Goal: Task Accomplishment & Management: Use online tool/utility

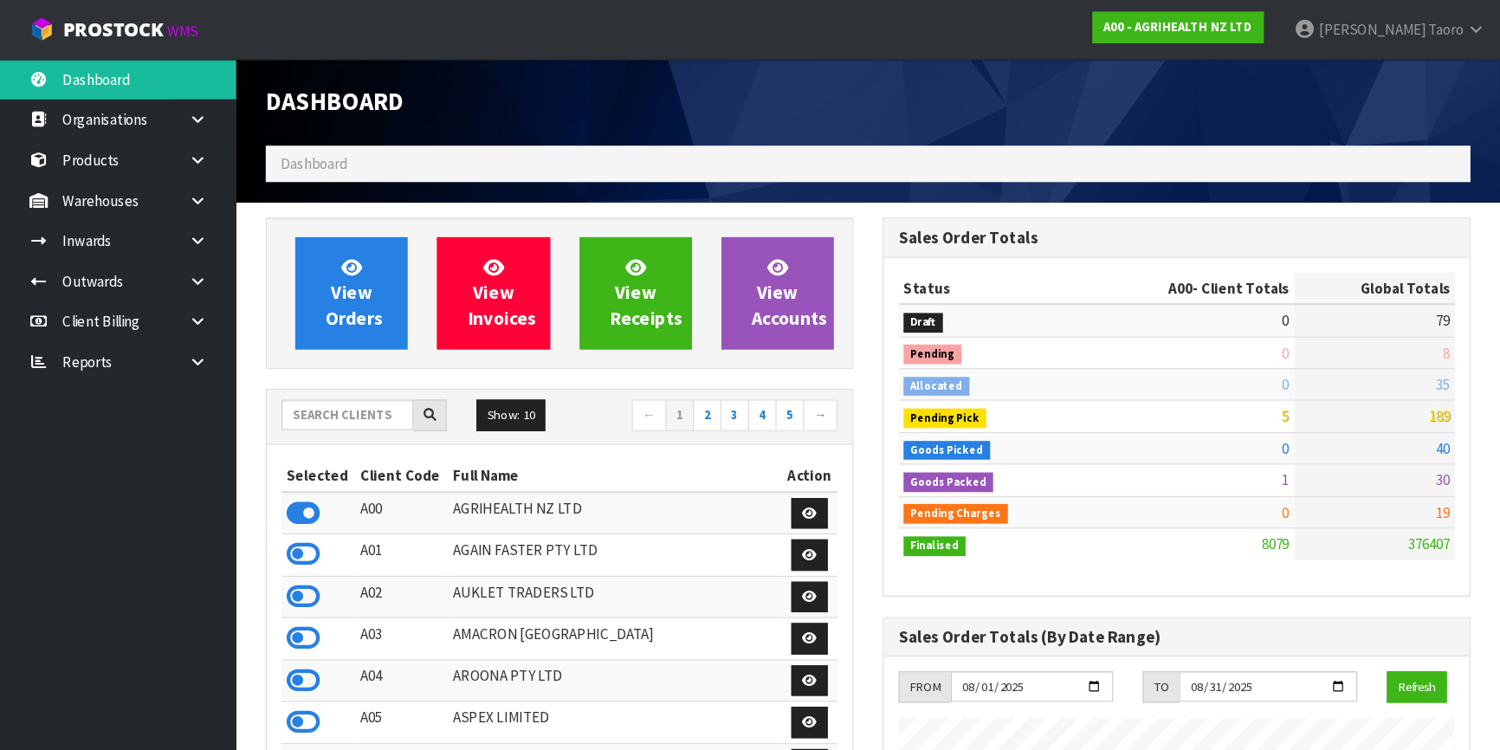
scroll to position [1306, 543]
click at [494, 94] on h1 "Dashboard" at bounding box center [492, 90] width 517 height 24
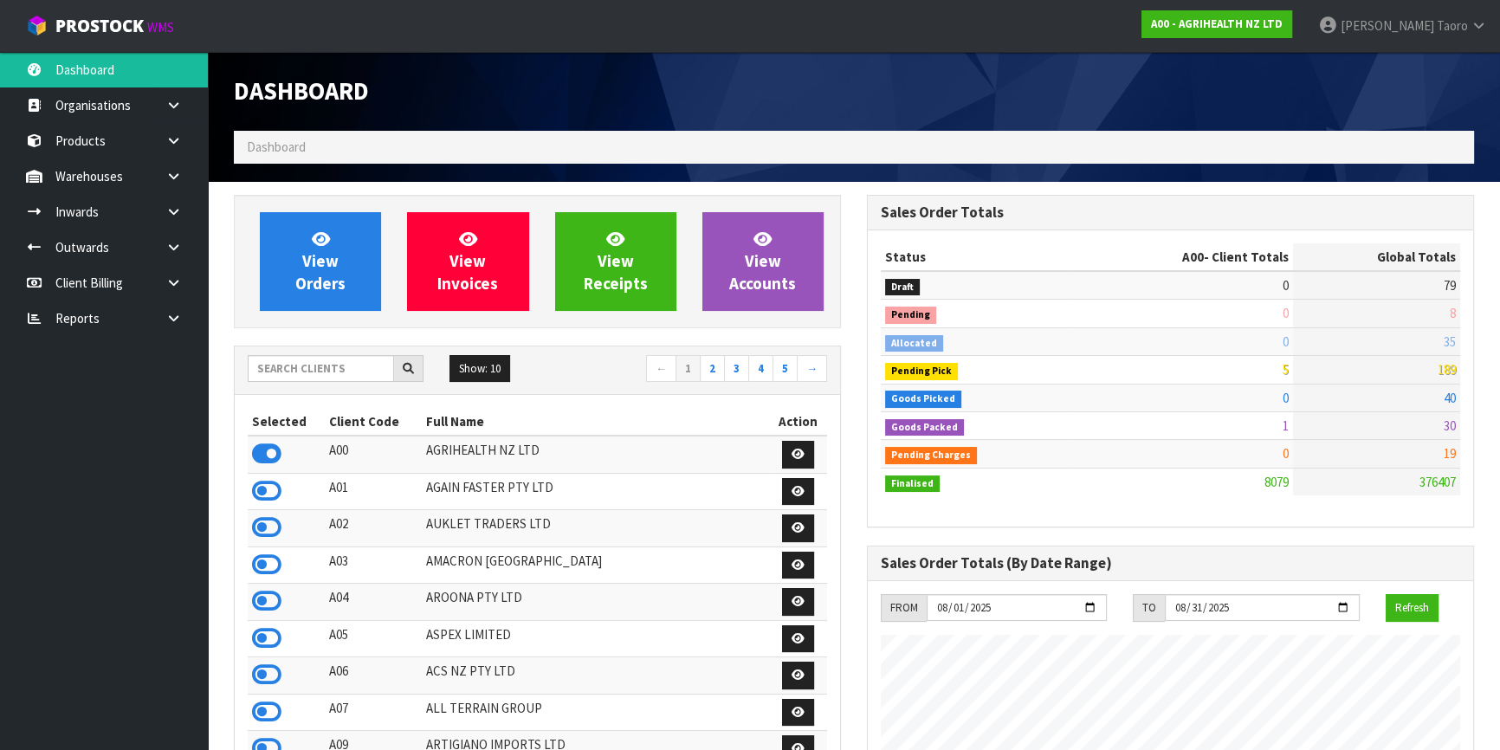
click at [520, 70] on div "Dashboard" at bounding box center [537, 91] width 633 height 79
click at [1109, 102] on div "Dashboard" at bounding box center [854, 91] width 1266 height 79
click at [1108, 102] on div "Dashboard" at bounding box center [854, 91] width 1266 height 79
click at [1106, 102] on div "Dashboard" at bounding box center [854, 91] width 1266 height 79
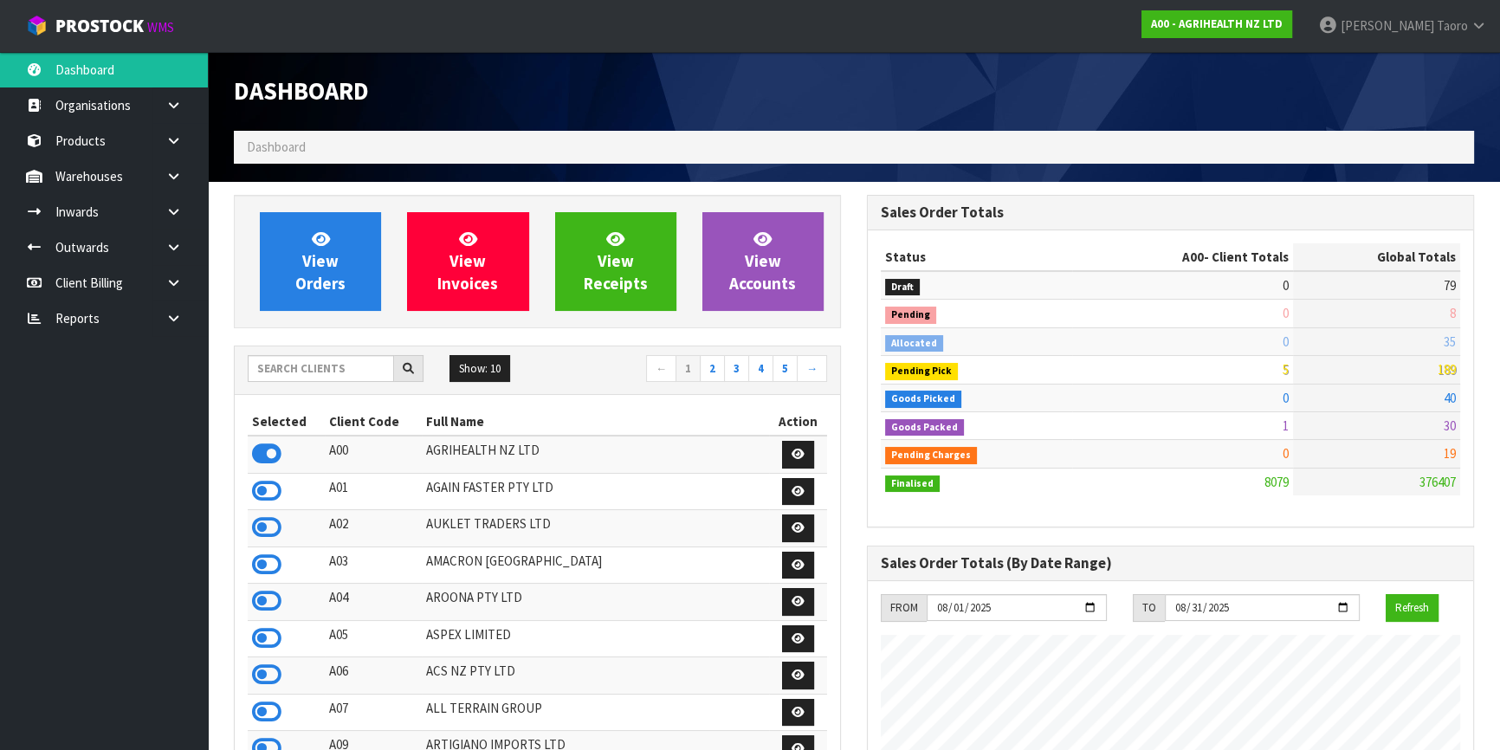
click at [1106, 102] on div "Dashboard" at bounding box center [854, 91] width 1266 height 79
click at [651, 104] on h1 "Dashboard" at bounding box center [537, 91] width 607 height 27
click at [333, 372] on input "text" at bounding box center [321, 368] width 146 height 27
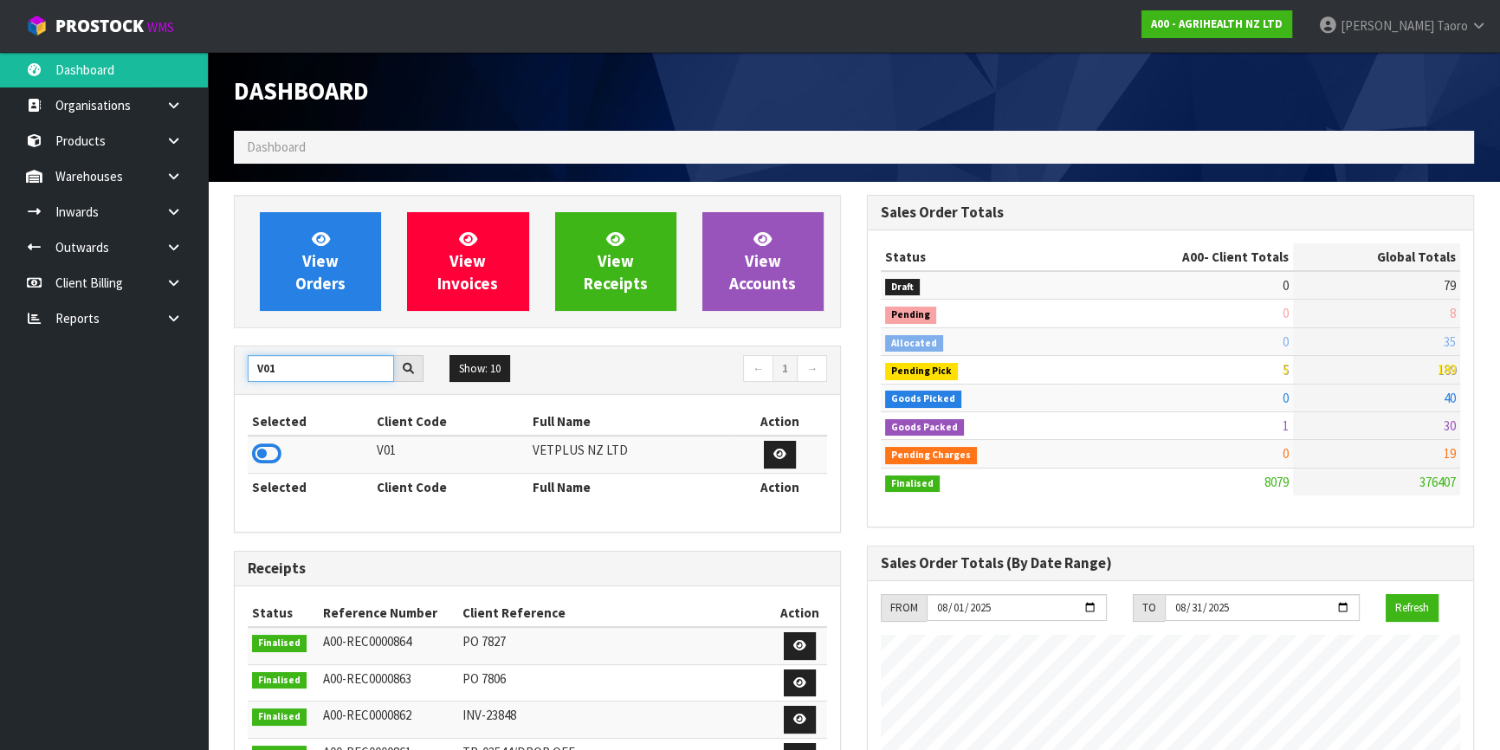
type input "V01"
click at [272, 452] on icon at bounding box center [266, 454] width 29 height 26
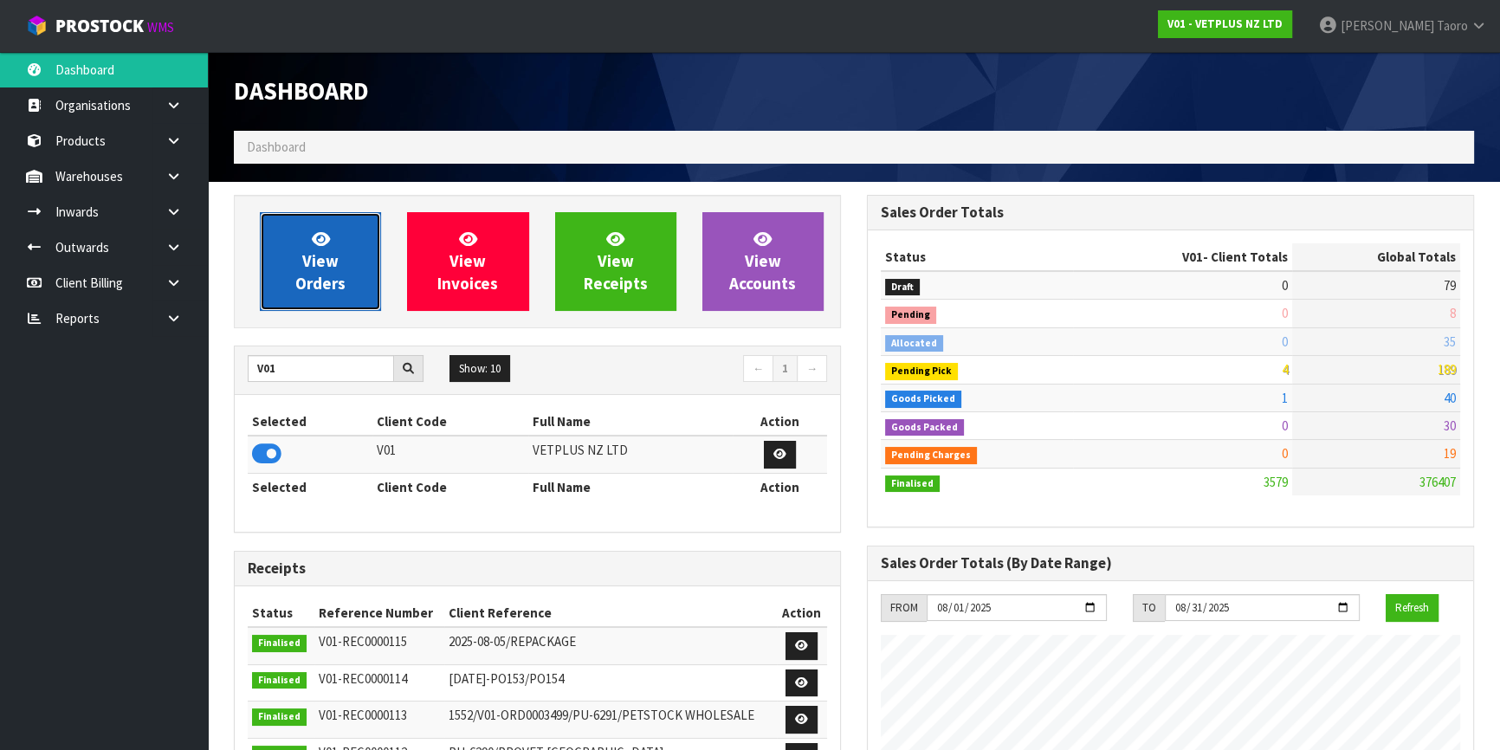
click at [338, 266] on link "View Orders" at bounding box center [320, 261] width 121 height 99
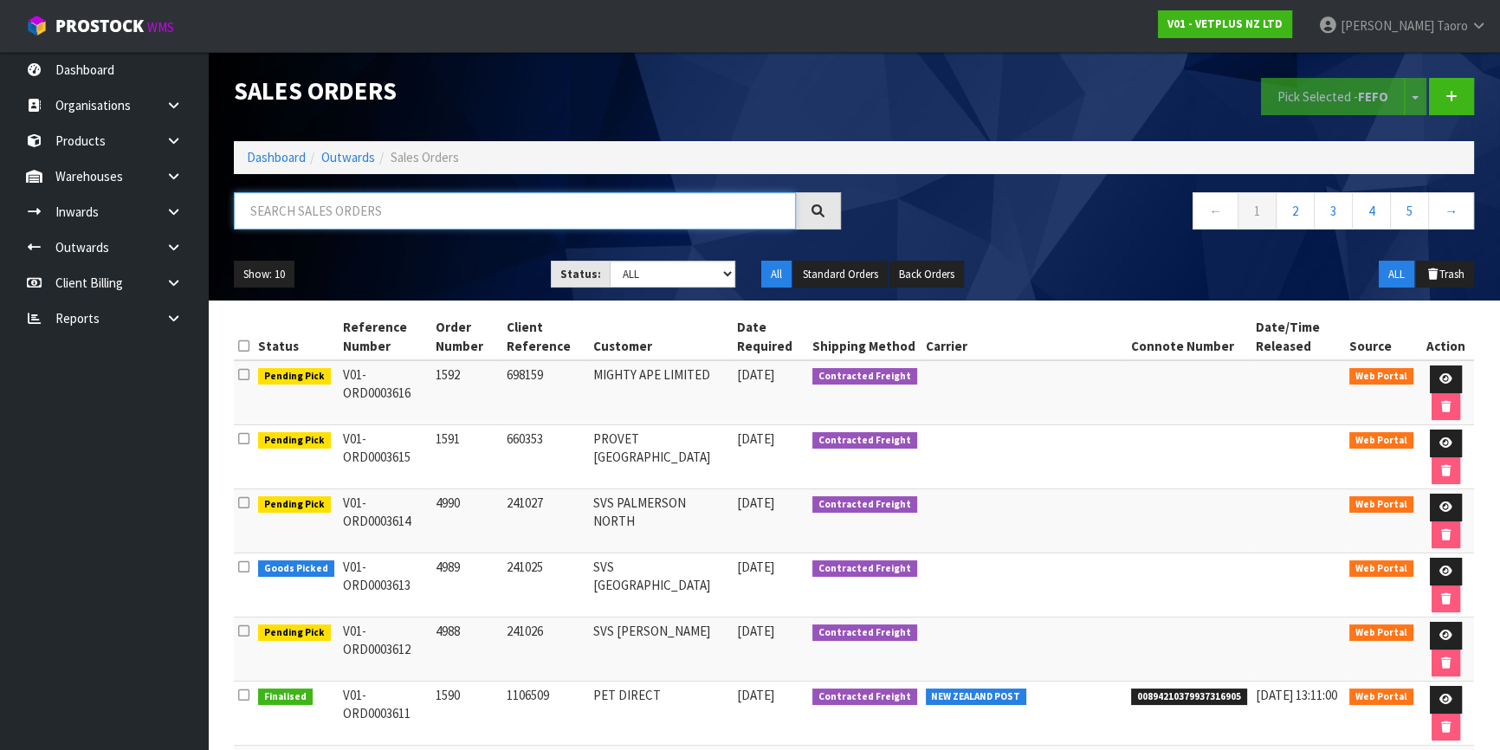
click at [373, 209] on input "text" at bounding box center [515, 210] width 562 height 37
click at [268, 157] on link "Dashboard" at bounding box center [276, 157] width 59 height 16
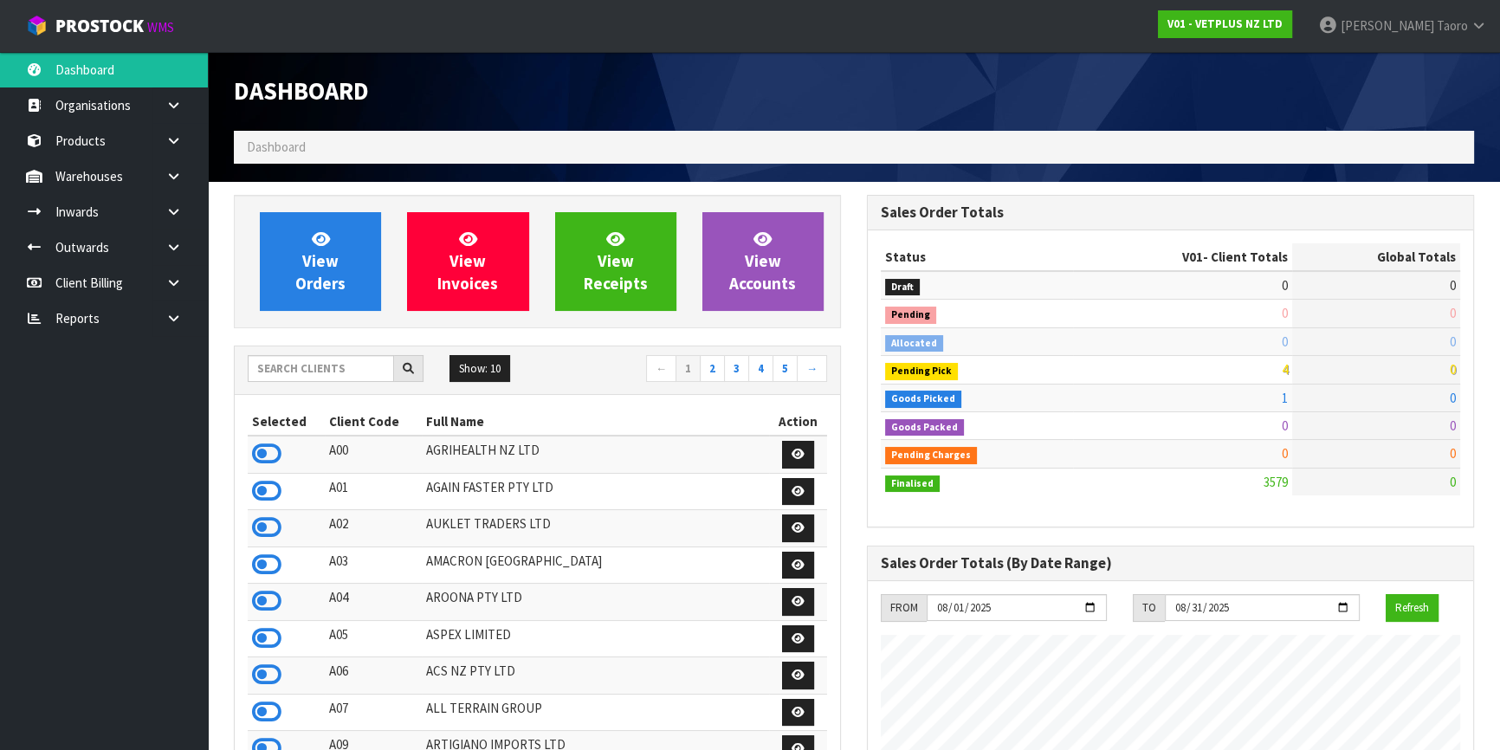
scroll to position [1309, 632]
click at [341, 280] on span "View Orders" at bounding box center [320, 261] width 50 height 65
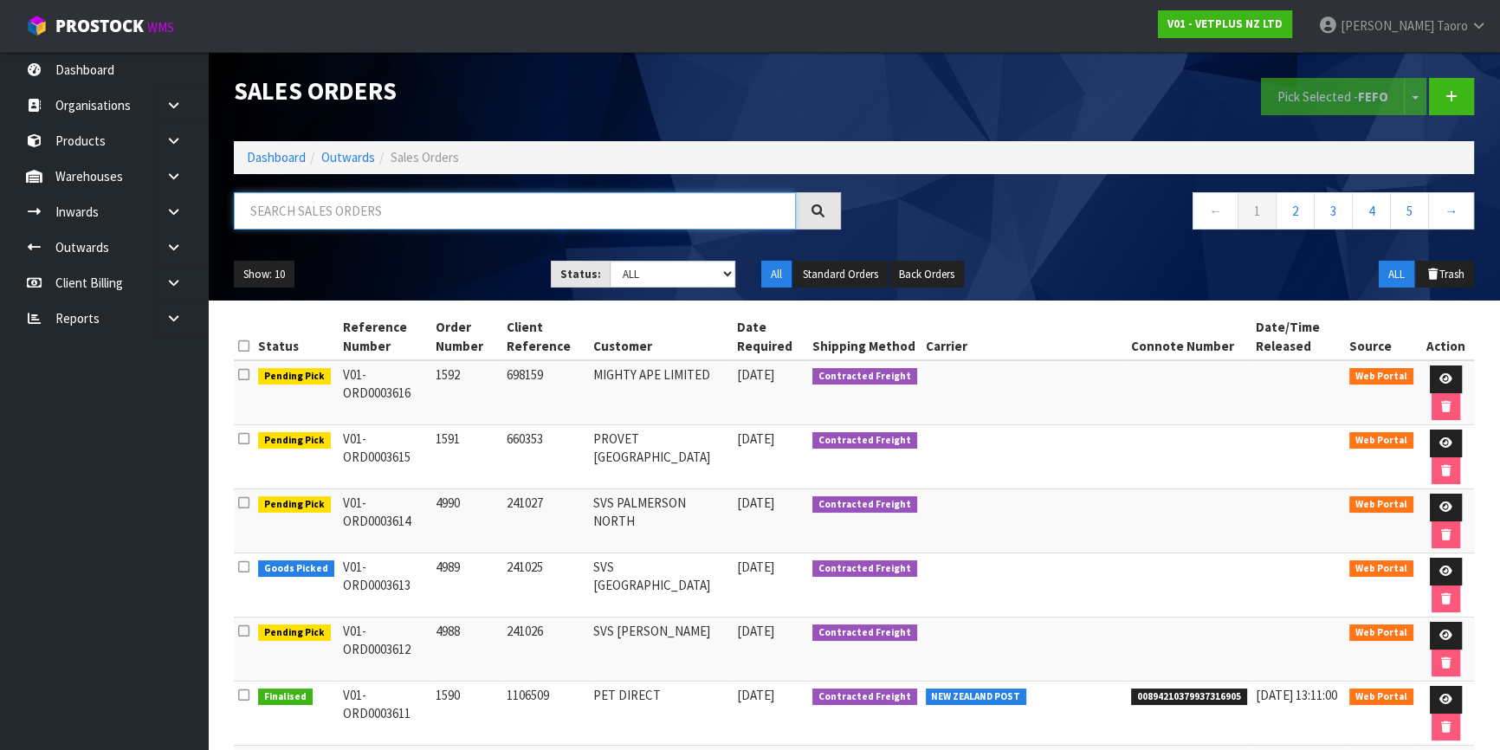
click at [355, 203] on input "text" at bounding box center [515, 210] width 562 height 37
type input "D0"
click at [291, 152] on link "Dashboard" at bounding box center [276, 157] width 59 height 16
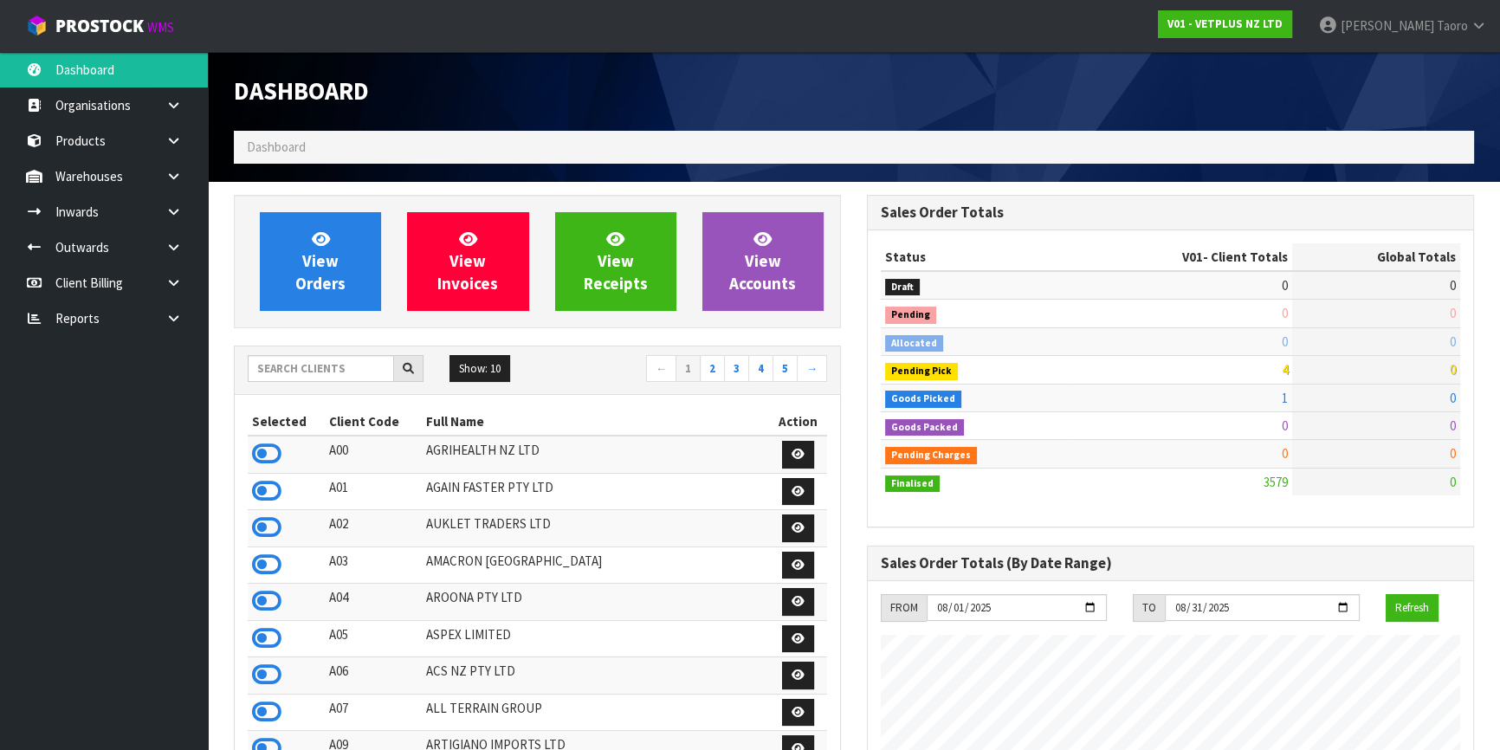
scroll to position [1309, 632]
click at [350, 363] on input "text" at bounding box center [321, 368] width 146 height 27
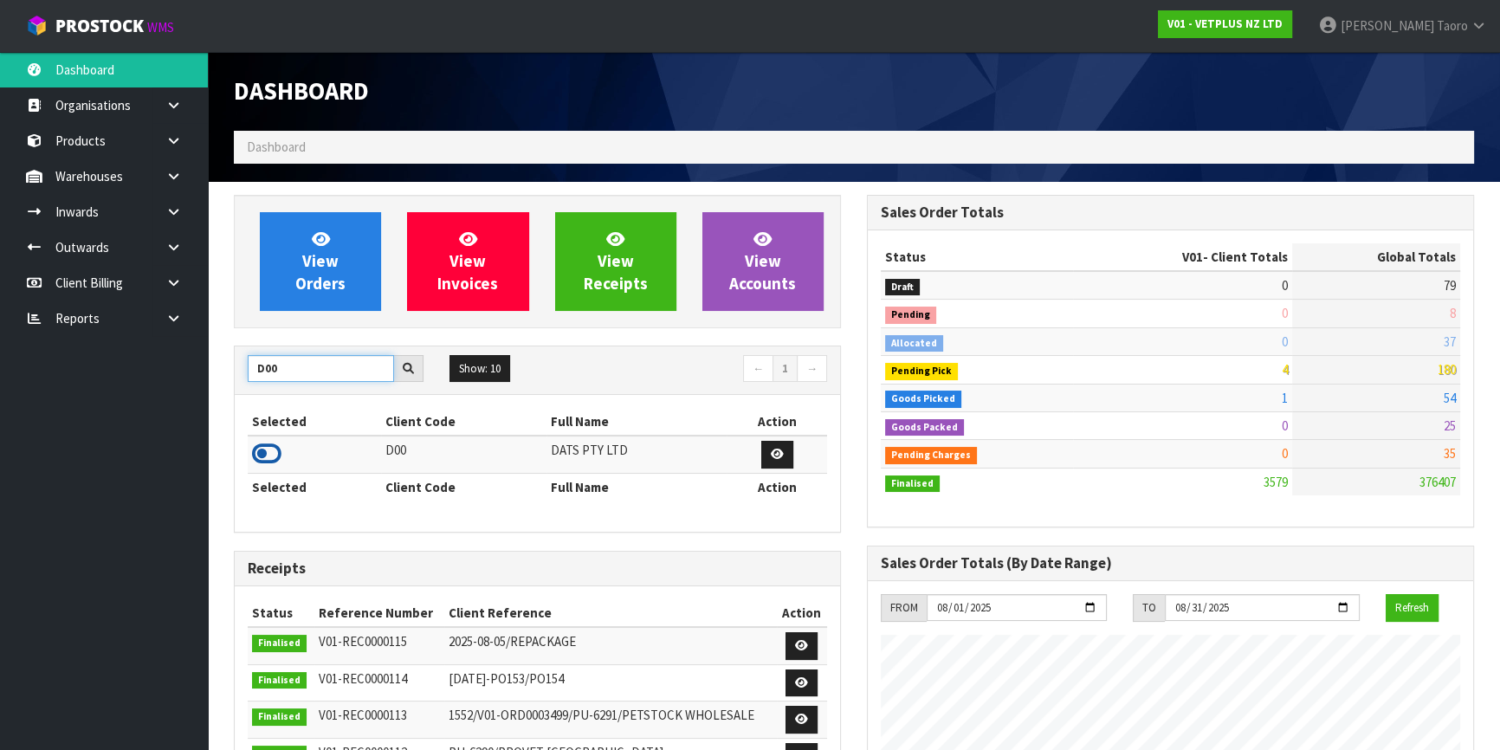
type input "D00"
click at [275, 450] on icon at bounding box center [266, 454] width 29 height 26
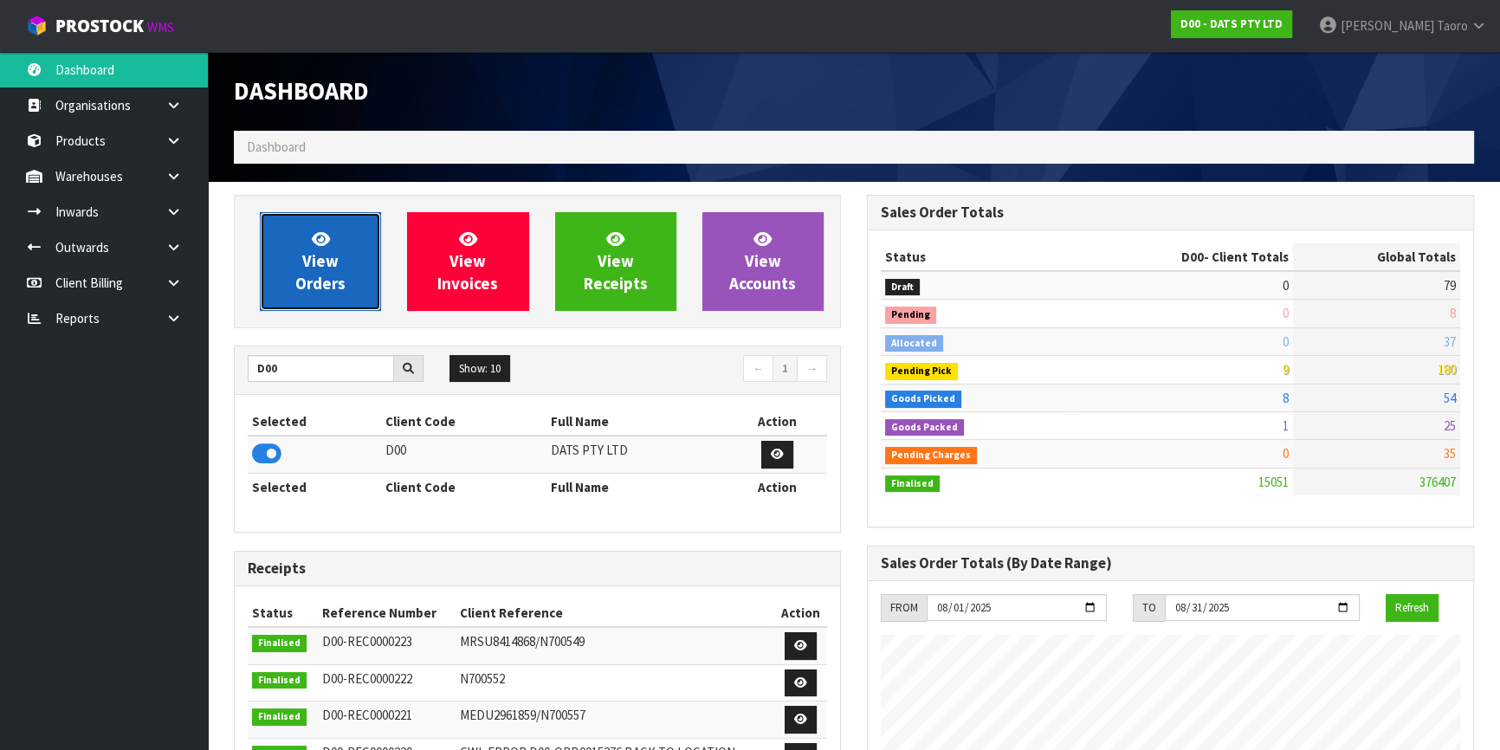
click at [337, 275] on span "View Orders" at bounding box center [320, 261] width 50 height 65
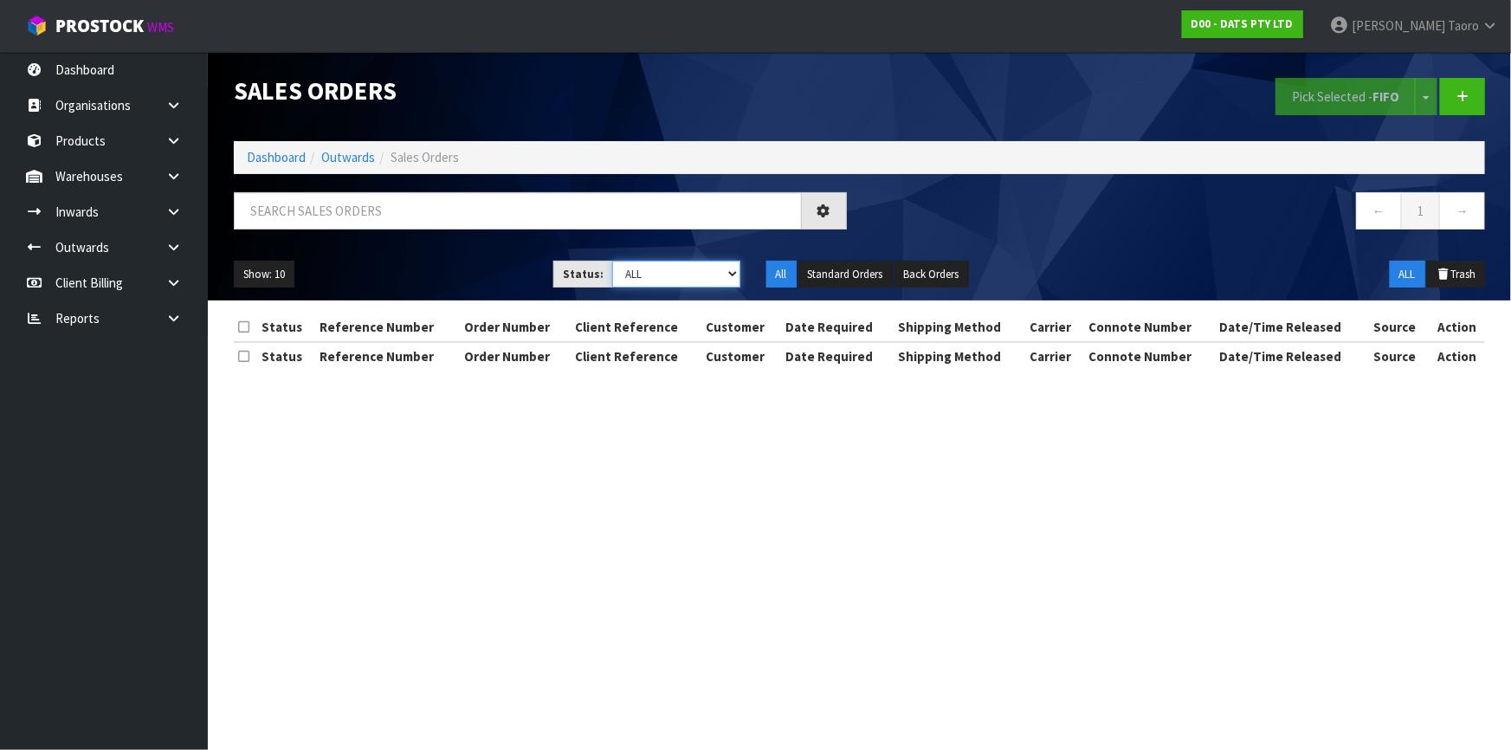
click at [643, 281] on select "Draft Pending Allocated Pending Pick Goods Picked Goods Packed Pending Charges …" at bounding box center [676, 274] width 128 height 27
click at [612, 261] on select "Draft Pending Allocated Pending Pick Goods Picked Goods Packed Pending Charges …" at bounding box center [676, 274] width 128 height 27
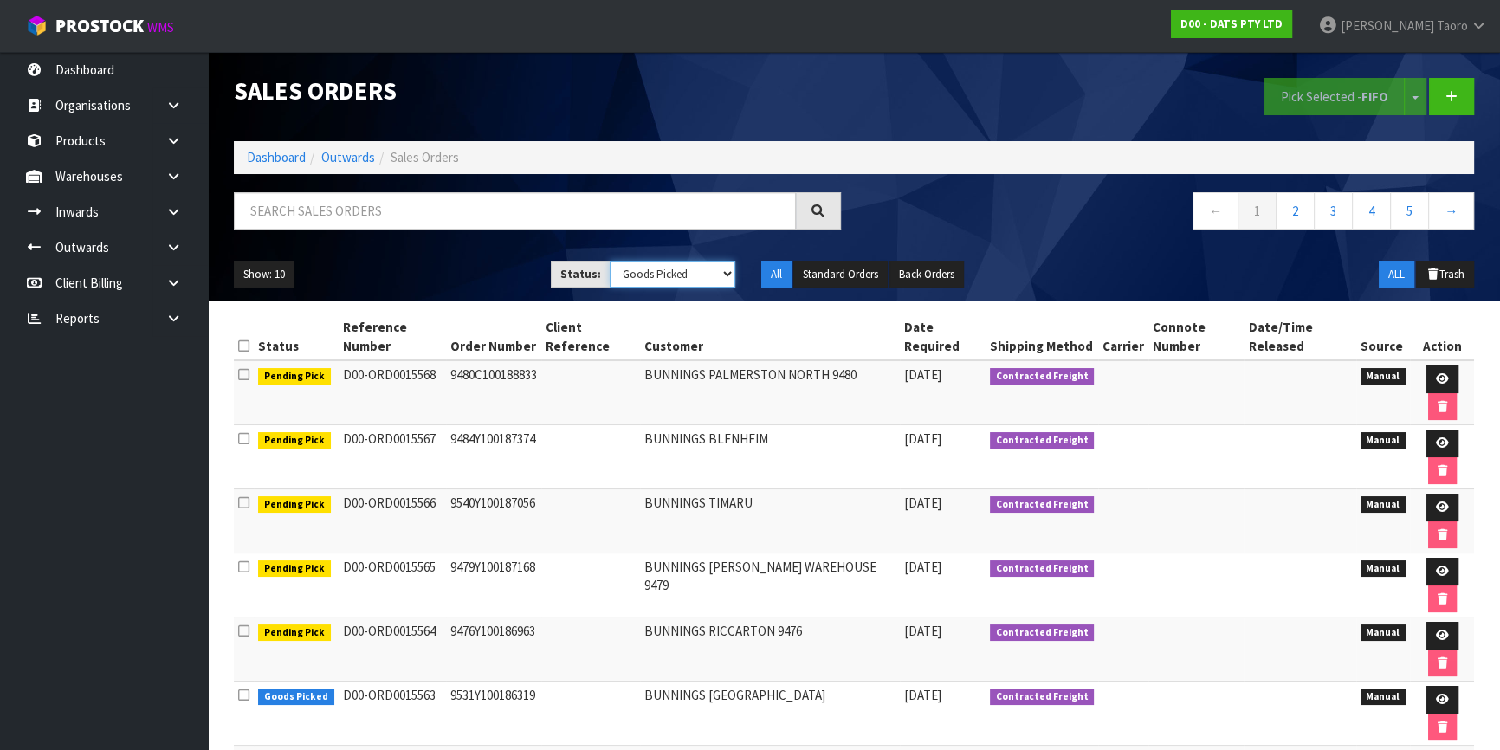
click at [652, 288] on div "Show: 10 5 10 25 50 Status: Draft Pending Allocated Pending Pick Goods Picked G…" at bounding box center [854, 275] width 1266 height 54
click at [610, 261] on select "Draft Pending Allocated Pending Pick Goods Picked Goods Packed Pending Charges …" at bounding box center [673, 274] width 126 height 27
click at [677, 280] on select "Draft Pending Allocated Pending Pick Goods Picked Goods Packed Pending Charges …" at bounding box center [673, 274] width 126 height 27
select select "string:4"
click at [610, 261] on select "Draft Pending Allocated Pending Pick Goods Picked Goods Packed Pending Charges …" at bounding box center [673, 274] width 126 height 27
